Goal: Task Accomplishment & Management: Manage account settings

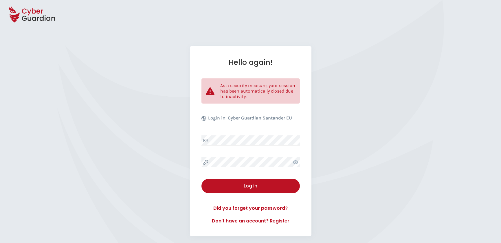
select select "English"
click at [239, 153] on div "Hello again! As a security measure, your session has been automatically closed …" at bounding box center [251, 141] width 122 height 190
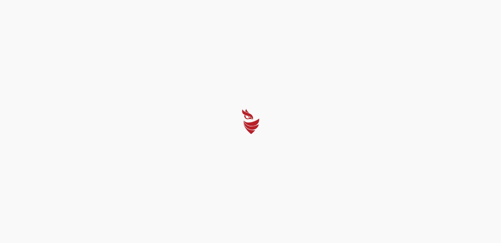
select select "English"
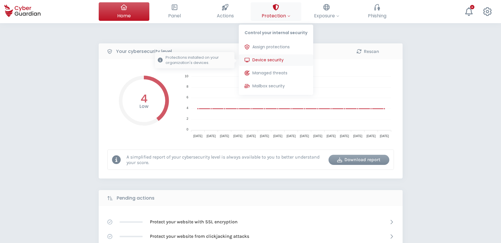
click at [277, 59] on span "Device security" at bounding box center [268, 60] width 31 height 6
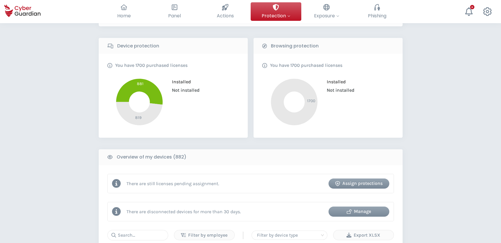
scroll to position [263, 0]
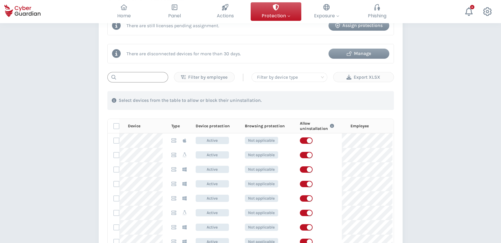
click at [141, 78] on input "text" at bounding box center [137, 77] width 61 height 10
type input "l"
click at [183, 139] on icon at bounding box center [184, 140] width 3 height 4
click at [187, 128] on th "Device protection" at bounding box center [211, 126] width 49 height 14
click at [178, 127] on p "Type" at bounding box center [175, 126] width 8 height 5
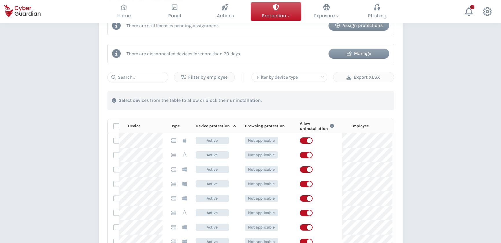
drag, startPoint x: 173, startPoint y: 125, endPoint x: 208, endPoint y: 126, distance: 35.1
click at [173, 125] on p "Type" at bounding box center [175, 126] width 8 height 5
click at [233, 124] on icon at bounding box center [234, 126] width 3 height 4
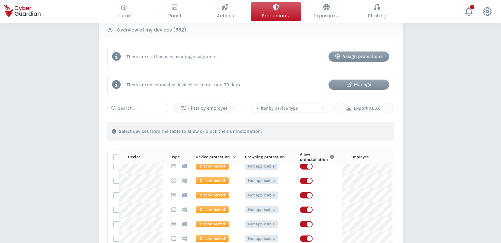
scroll to position [158, 0]
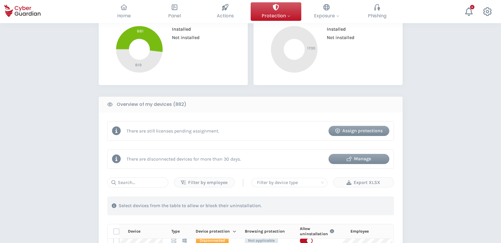
click at [361, 130] on div "Assign protections" at bounding box center [359, 130] width 52 height 7
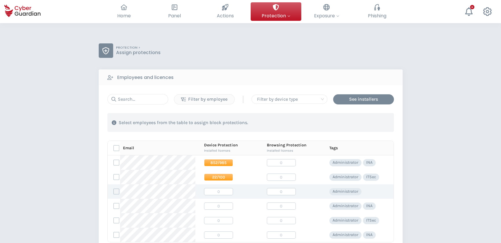
scroll to position [26, 0]
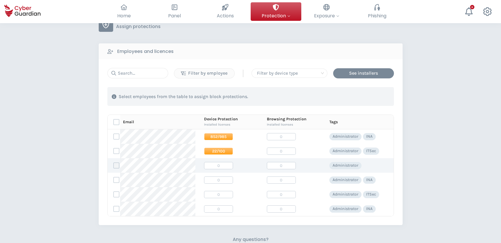
click at [117, 165] on label at bounding box center [117, 166] width 6 height 6
click at [114, 165] on input "checkbox" at bounding box center [114, 165] width 0 height 5
click at [117, 165] on icon at bounding box center [116, 166] width 4 height 4
click at [114, 165] on input "checkbox" at bounding box center [114, 165] width 0 height 5
click at [117, 165] on label at bounding box center [117, 166] width 6 height 6
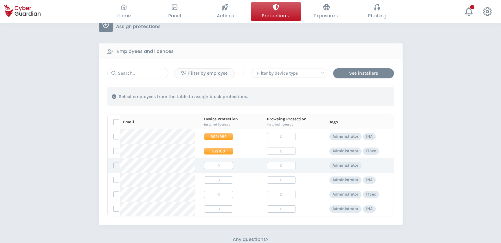
click at [114, 165] on input "checkbox" at bounding box center [114, 165] width 0 height 5
click at [360, 96] on div "Assign protections" at bounding box center [361, 96] width 49 height 7
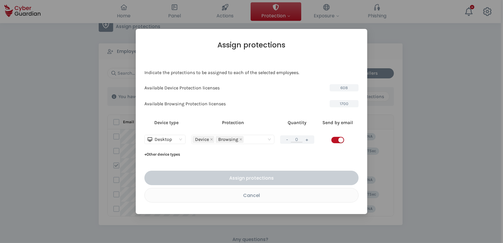
click at [269, 138] on div "Device Browsing" at bounding box center [233, 140] width 81 height 8
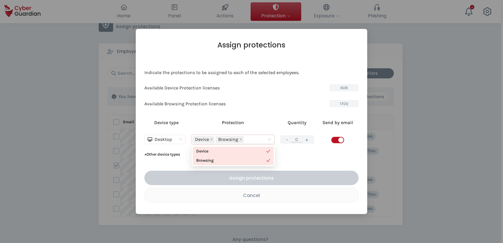
click at [181, 138] on span "Desktop" at bounding box center [165, 139] width 35 height 9
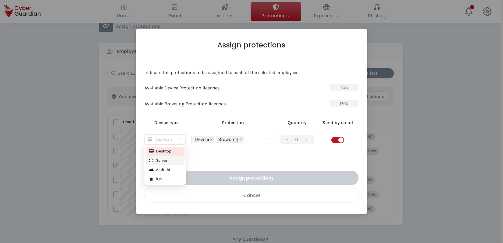
click at [254, 195] on div "Cancel" at bounding box center [251, 195] width 205 height 7
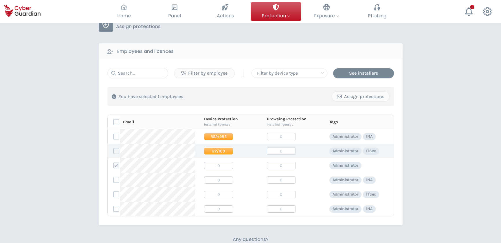
click at [215, 151] on span "22/100" at bounding box center [218, 151] width 29 height 7
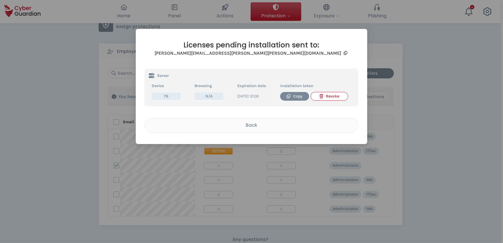
click at [240, 116] on div "Licenses pending installation sent to: [PERSON_NAME][EMAIL_ADDRESS][PERSON_NAME…" at bounding box center [252, 87] width 214 height 92
click at [246, 122] on div "Back" at bounding box center [251, 125] width 205 height 7
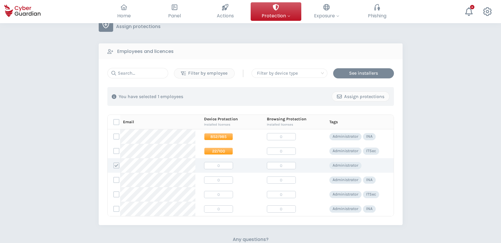
click at [117, 165] on icon at bounding box center [116, 166] width 4 height 4
click at [114, 165] on input "checkbox" at bounding box center [114, 165] width 0 height 5
click at [208, 148] on span "22/100" at bounding box center [218, 151] width 29 height 7
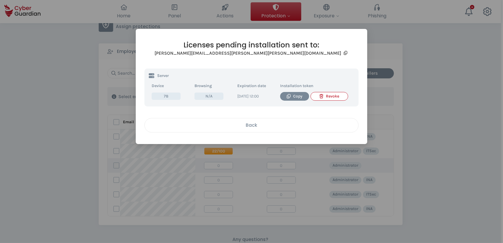
click at [249, 124] on div "Back" at bounding box center [251, 125] width 205 height 7
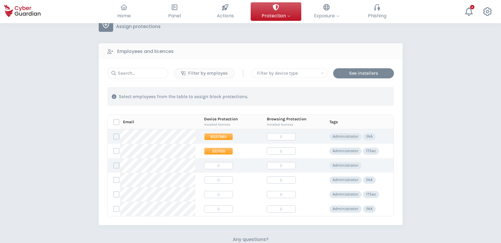
click at [209, 133] on span "852/985" at bounding box center [218, 136] width 29 height 7
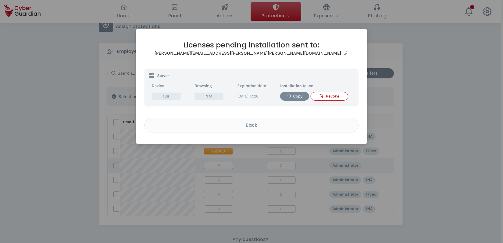
click at [38, 96] on div "Licenses pending installation sent to: [PERSON_NAME][EMAIL_ADDRESS][PERSON_NAME…" at bounding box center [251, 121] width 503 height 243
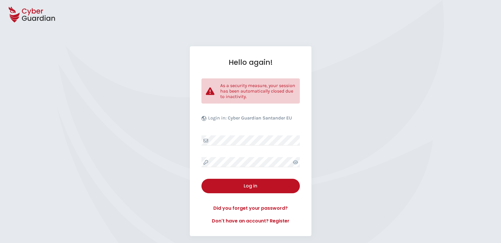
select select "English"
